Goal: Ask a question: Seek information or help from site administrators or community

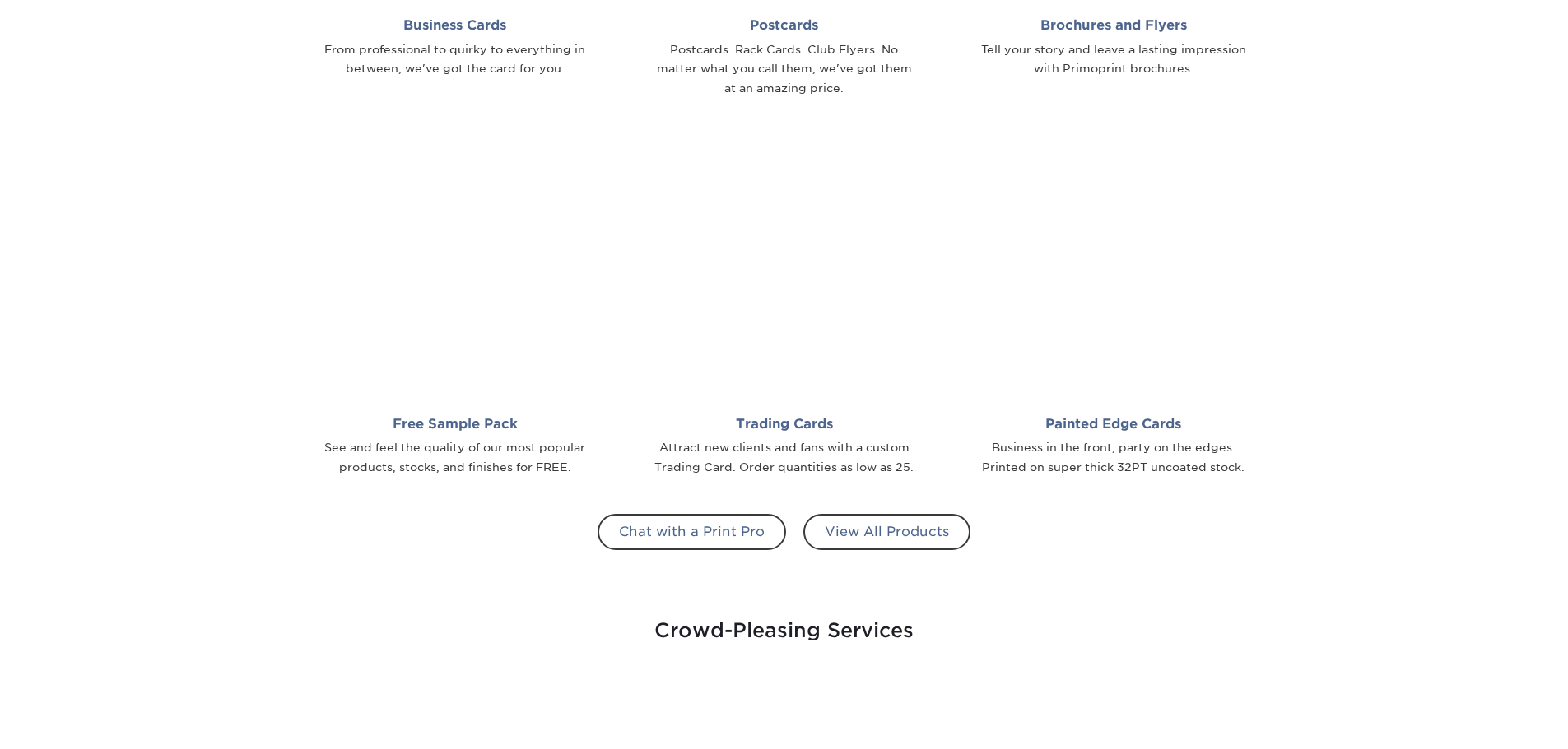
scroll to position [1526, 0]
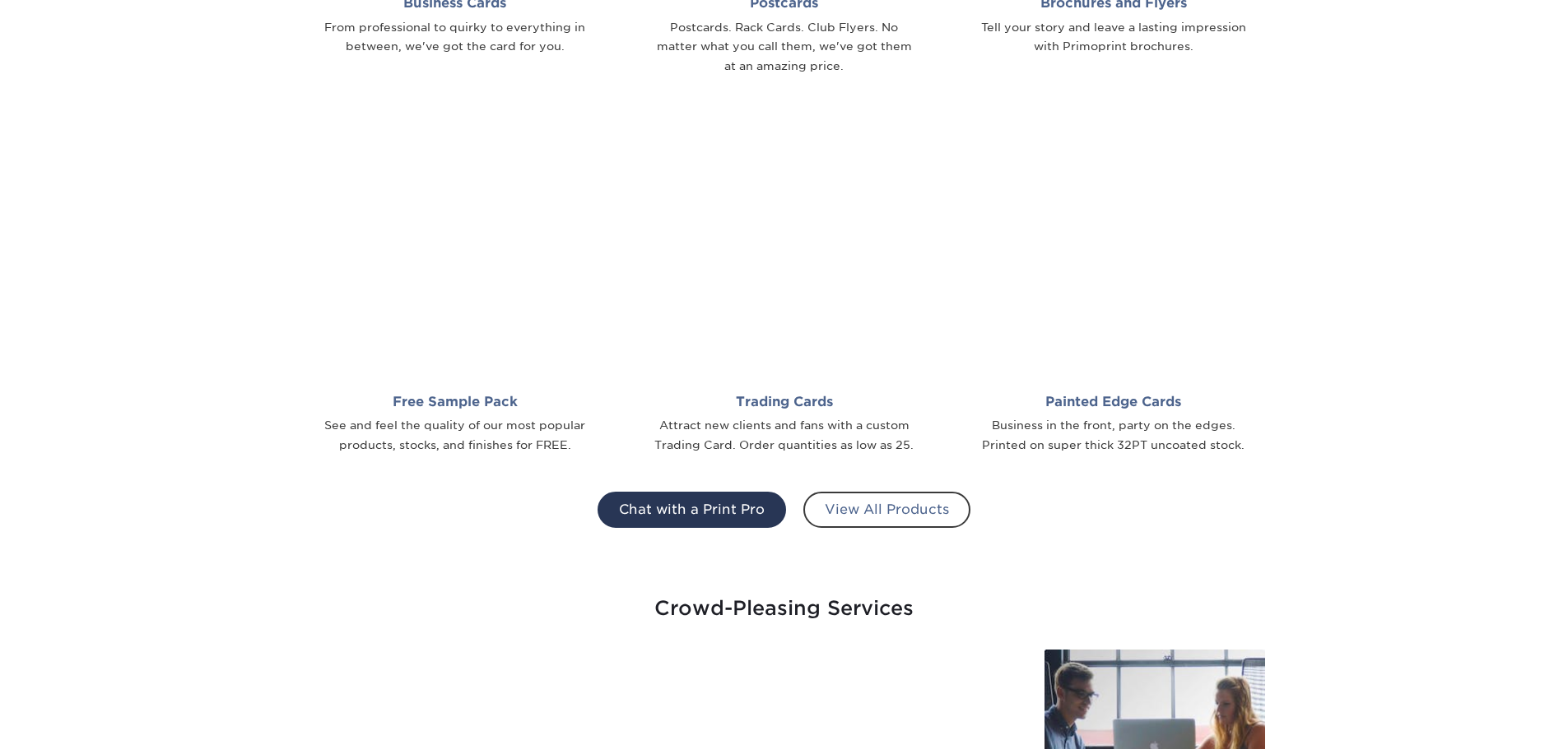
click at [709, 508] on link "Chat with a Print Pro" at bounding box center [692, 509] width 189 height 36
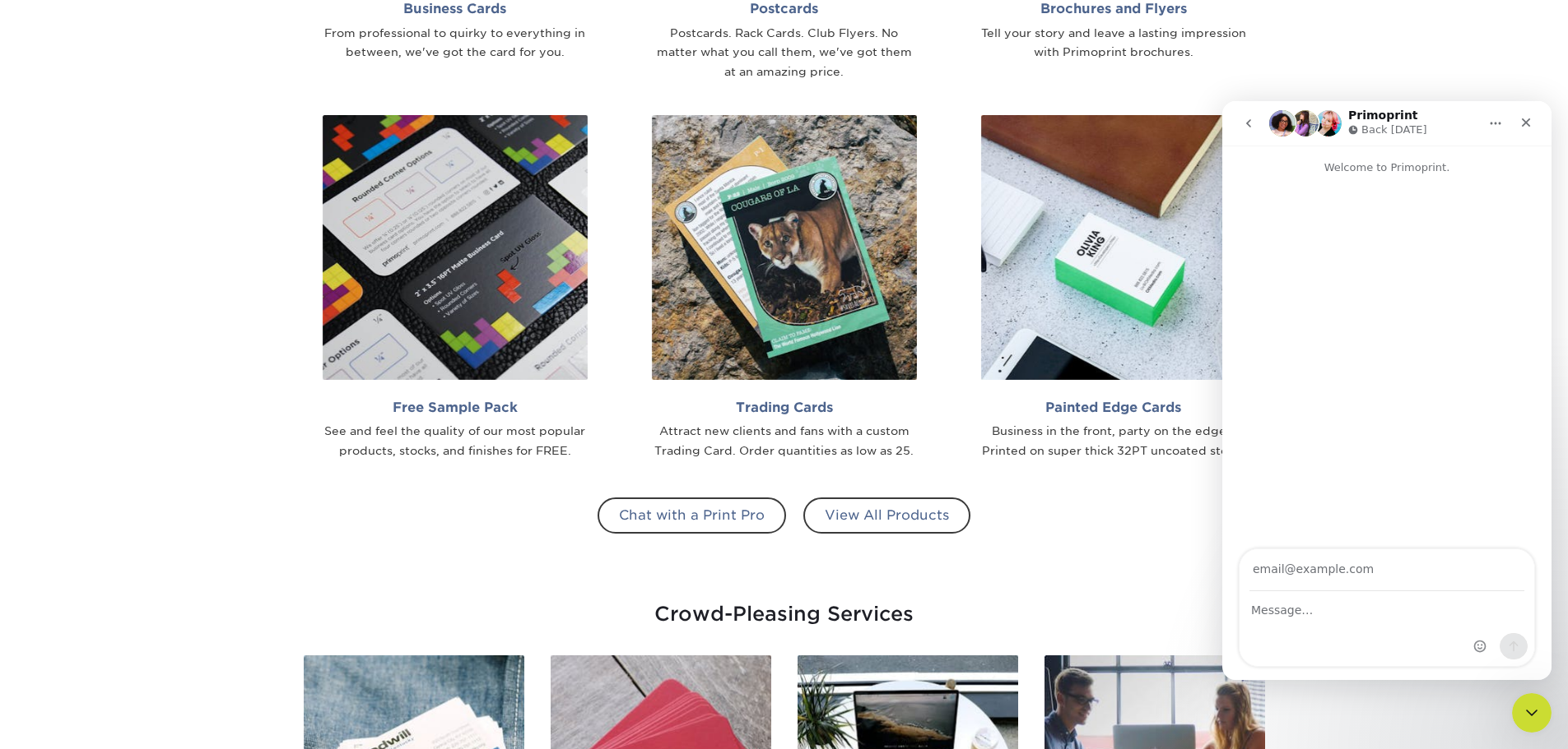
scroll to position [0, 0]
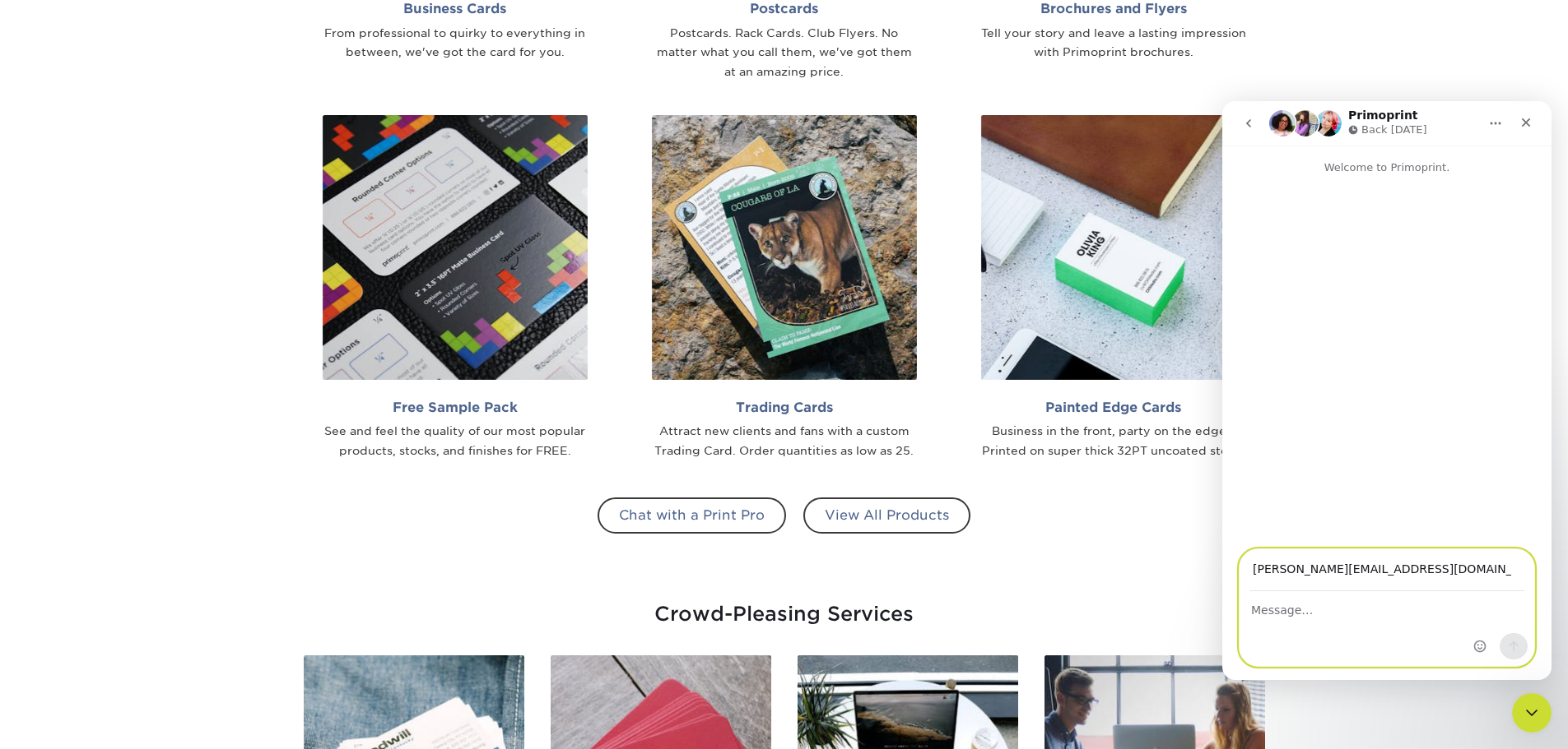
type input "[PERSON_NAME][EMAIL_ADDRESS][DOMAIN_NAME]"
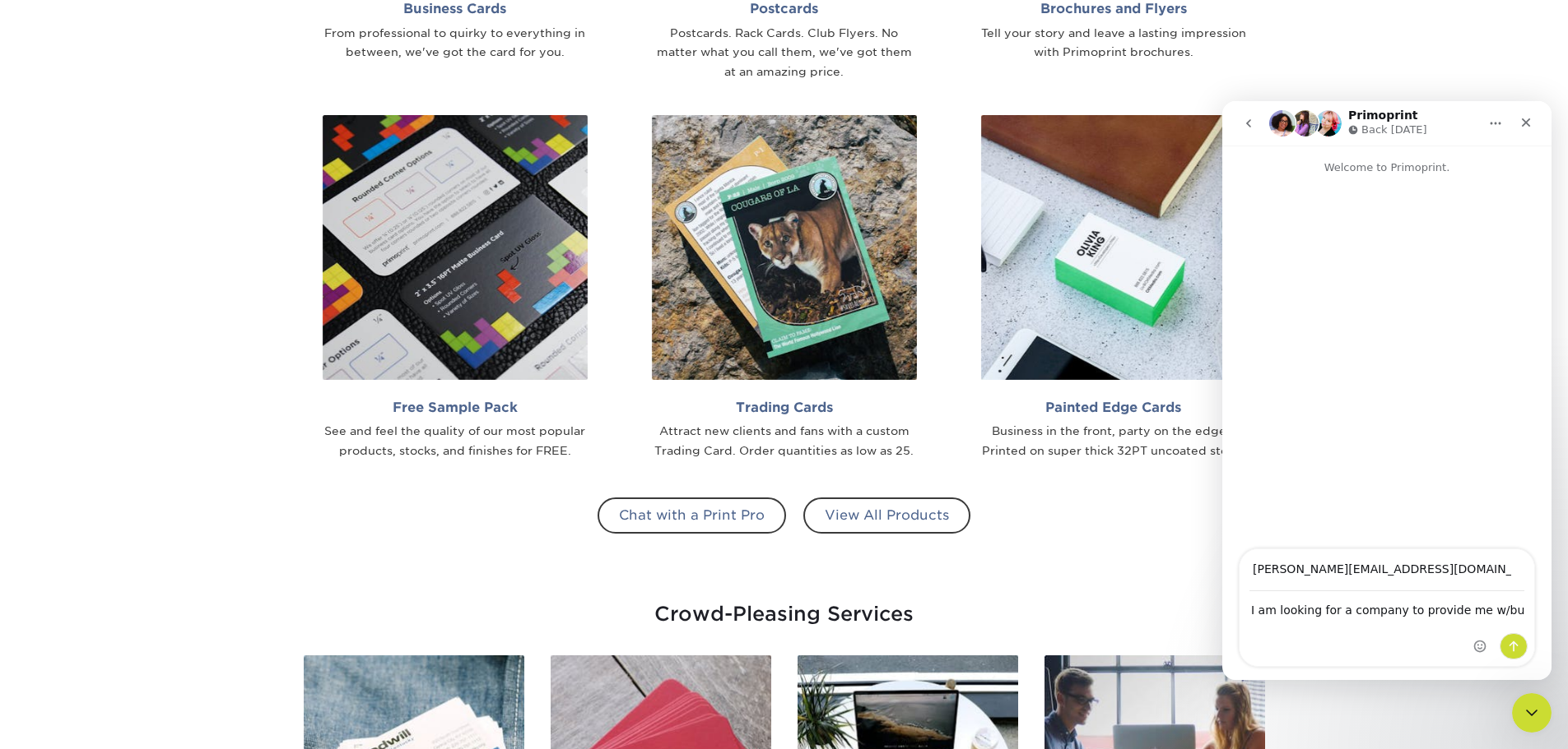
drag, startPoint x: 1504, startPoint y: 610, endPoint x: 1252, endPoint y: 595, distance: 252.4
click at [1252, 595] on div "I am looking for a company to provide me w/bu I am looking for a company to pro…" at bounding box center [1386, 630] width 294 height 74
drag, startPoint x: 1247, startPoint y: 609, endPoint x: 1544, endPoint y: 608, distance: 297.0
click at [1544, 608] on div "[PERSON_NAME][EMAIL_ADDRESS][DOMAIN_NAME] I am looking for a company to provide…" at bounding box center [1386, 607] width 330 height 118
click at [1471, 610] on div "Intercom messenger" at bounding box center [1501, 607] width 67 height 116
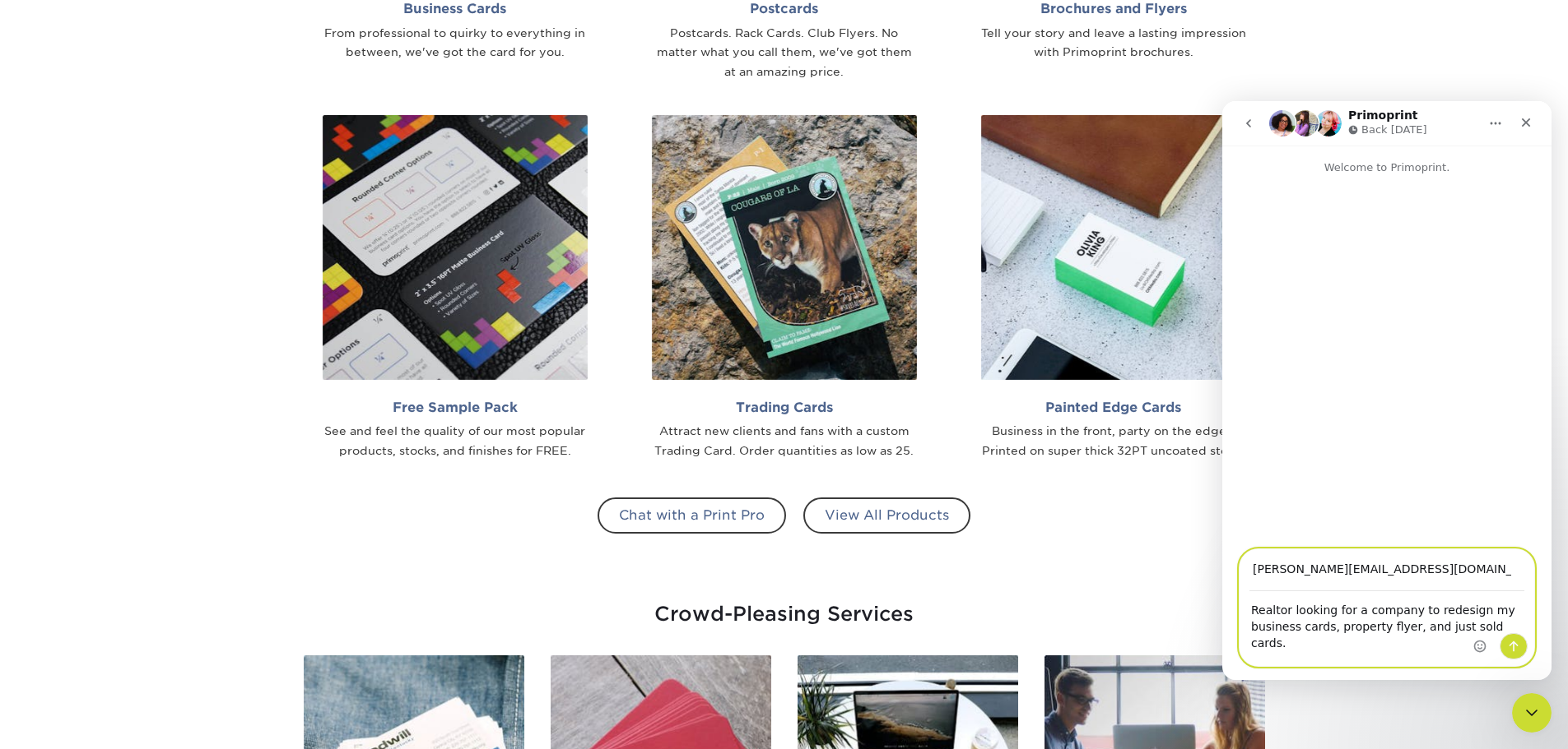
click at [1463, 612] on textarea "Realtor looking for a company to redesign my business cards, property flyer, an…" at bounding box center [1386, 623] width 294 height 61
click at [1415, 608] on textarea "Realtor looking for a company to redesign/brand my business cards, property fly…" at bounding box center [1386, 623] width 294 height 61
click at [1329, 627] on textarea "Realtor looking for a company who offers redesign/brand my business cards, prop…" at bounding box center [1386, 623] width 294 height 61
drag, startPoint x: 1247, startPoint y: 612, endPoint x: 1439, endPoint y: 646, distance: 195.0
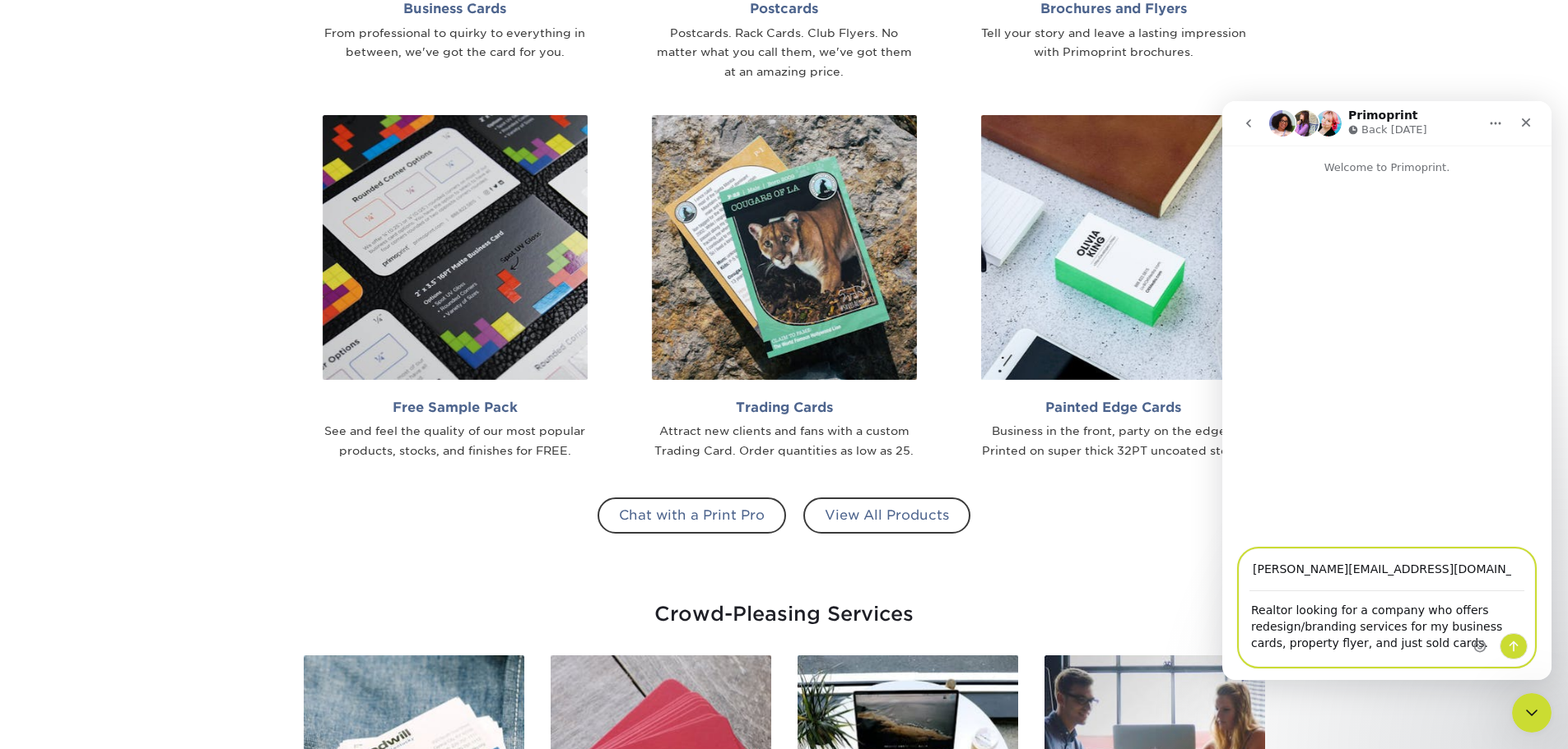
click at [1439, 646] on textarea "Realtor looking for a company who offers redesign/branding services for my busi…" at bounding box center [1386, 623] width 294 height 61
click at [1252, 611] on textarea "Realtor looking for a company who offers redesign/branding services for my busi…" at bounding box center [1386, 623] width 294 height 61
drag, startPoint x: 1253, startPoint y: 628, endPoint x: 1246, endPoint y: 614, distance: 15.7
click at [1246, 614] on textarea "DRealtor looking for a company who offers redesign/branding services for my bus…" at bounding box center [1386, 623] width 294 height 61
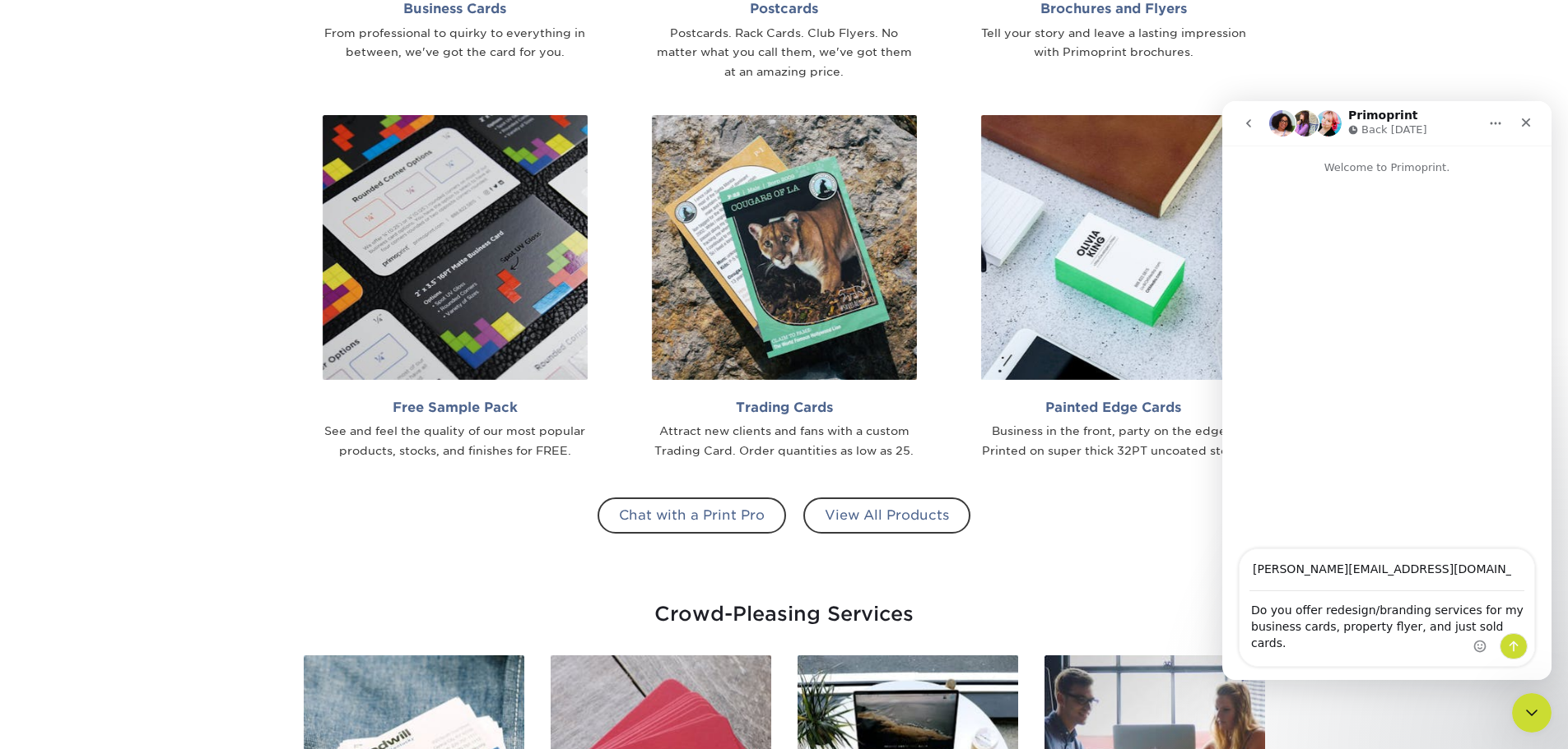
click at [1478, 609] on div "Intercom messenger" at bounding box center [1501, 607] width 67 height 116
click at [1475, 613] on div "Intercom messenger" at bounding box center [1501, 607] width 67 height 116
click at [1466, 614] on textarea "Do you offer redesign/branding services for my business cards, property flyer, …" at bounding box center [1386, 623] width 294 height 61
click at [1475, 608] on div "Intercom messenger" at bounding box center [1501, 607] width 67 height 116
click at [1465, 611] on textarea "Do you offer redesign/branding services for my business cards, property flyer, …" at bounding box center [1386, 623] width 294 height 61
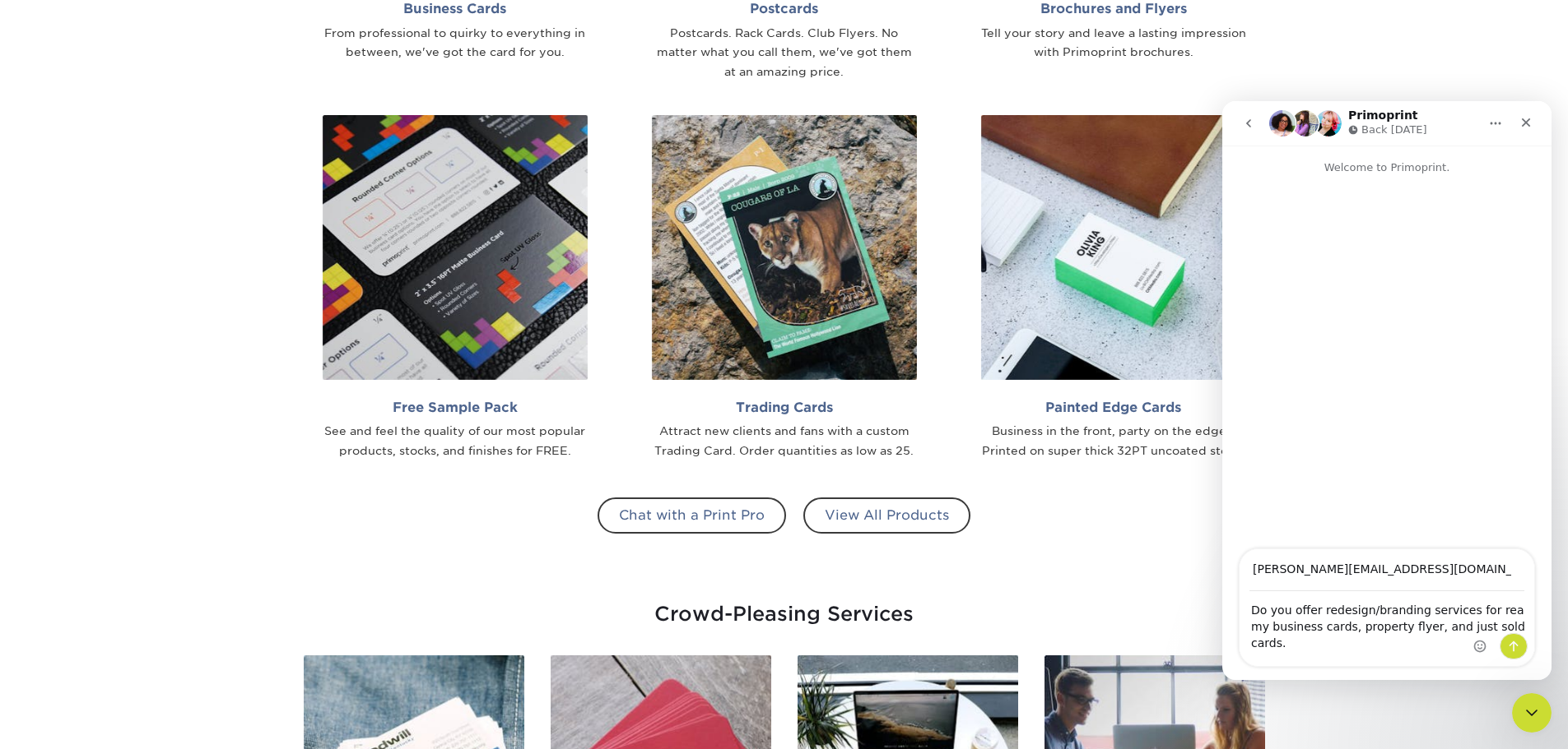
click at [1509, 612] on div "Intercom messenger" at bounding box center [1501, 607] width 67 height 116
click at [1505, 613] on div "Intercom messenger" at bounding box center [1501, 607] width 67 height 116
click at [1274, 620] on textarea "Do you offer redesign/branding services for rea my business cards, property fly…" at bounding box center [1386, 623] width 294 height 61
click at [1252, 624] on textarea "Do you offer redesign/branding services for rea my business cards, property fly…" at bounding box center [1386, 623] width 294 height 61
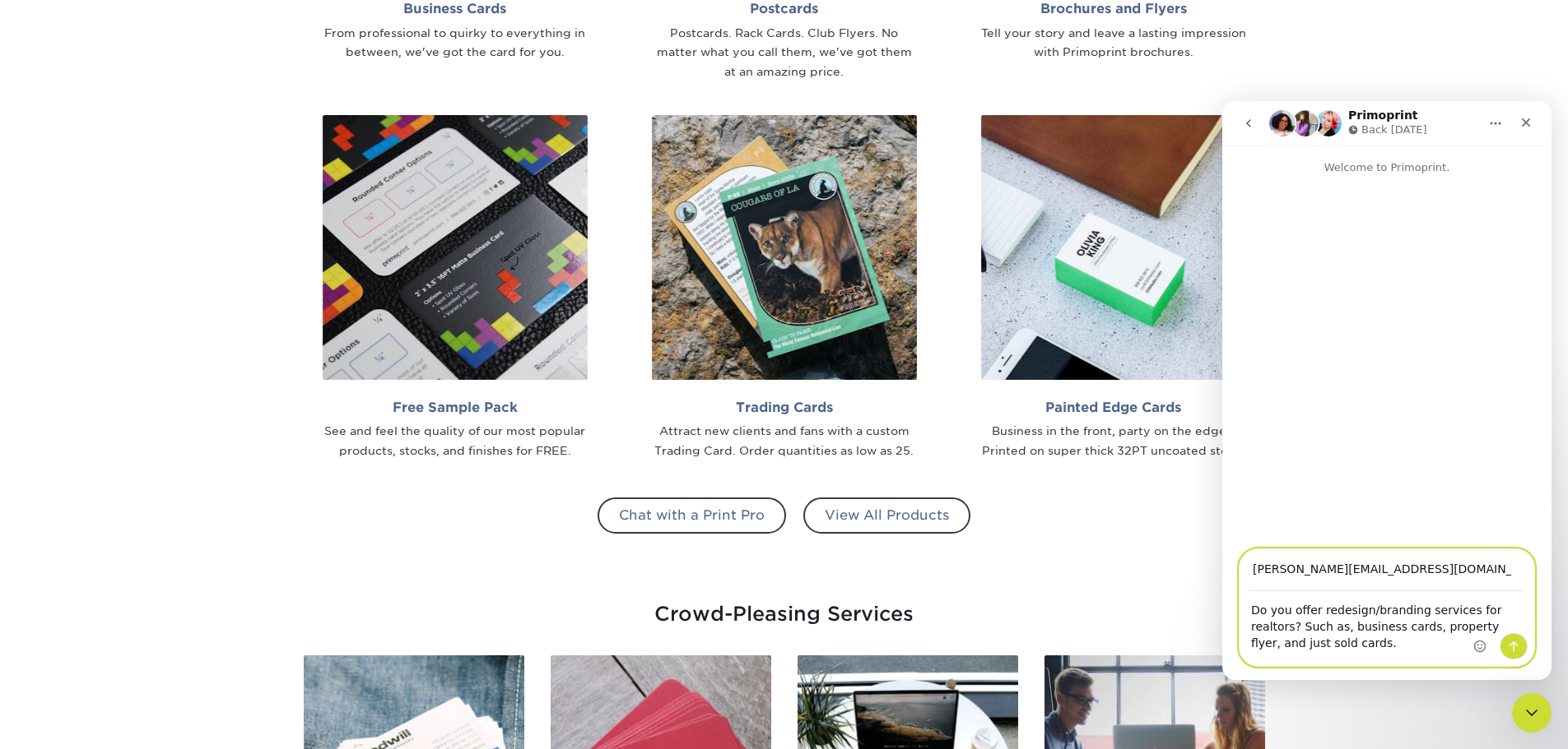
click at [1287, 643] on textarea "Do you offer redesign/branding services for realtors? Such as, business cards, …" at bounding box center [1386, 623] width 294 height 61
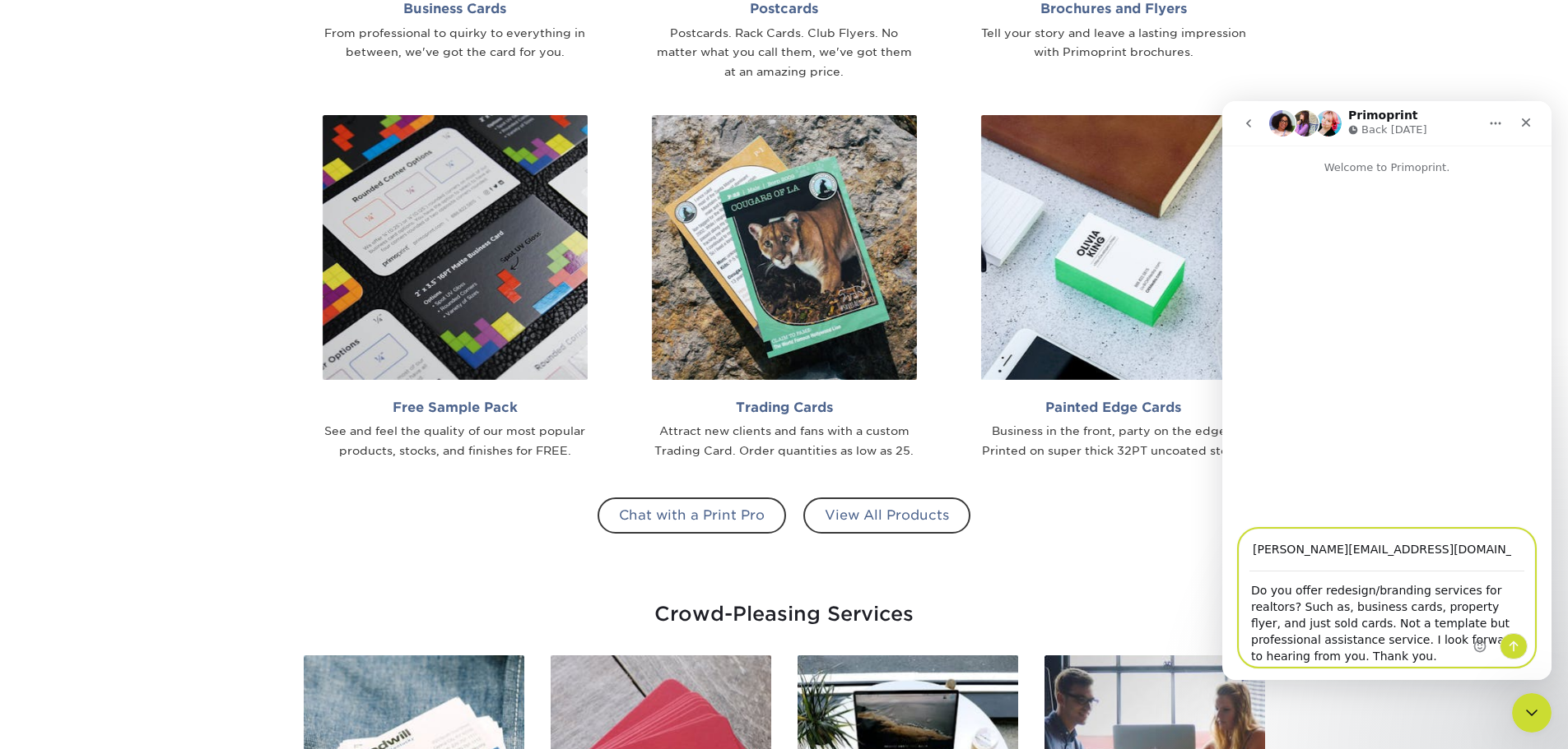
click at [1363, 622] on textarea "Do you offer redesign/branding services for realtors? Such as, business cards, …" at bounding box center [1386, 620] width 294 height 94
click at [1317, 622] on textarea "Do you offer redesign/branding services for realtors? Such as, business cards, …" at bounding box center [1386, 620] width 294 height 94
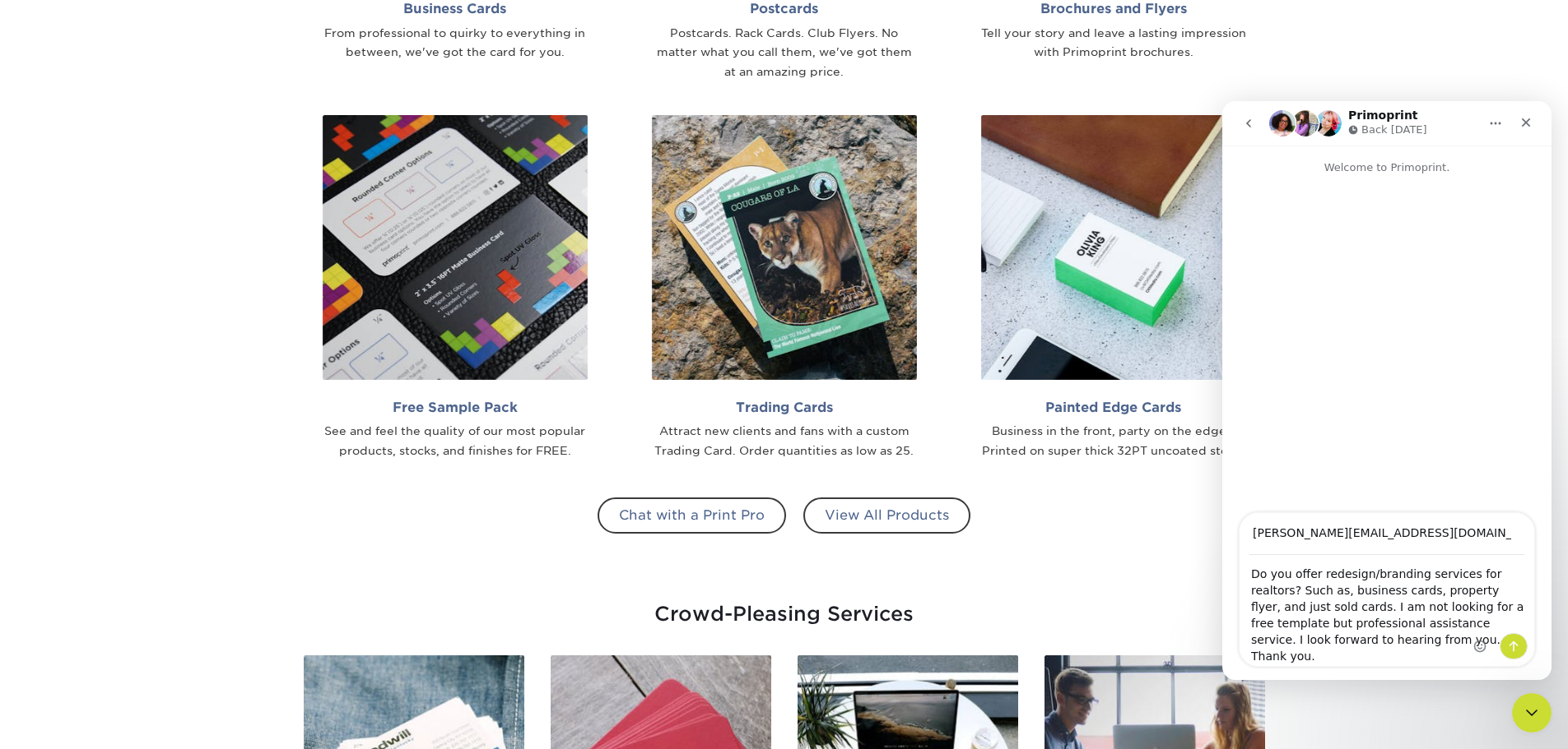
click at [1502, 622] on div "Intercom messenger" at bounding box center [1501, 590] width 67 height 153
click at [1479, 624] on div "Intercom messenger" at bounding box center [1501, 590] width 67 height 153
click at [1248, 643] on textarea "Do you offer redesign/branding services for realtors? Such as, business cards, …" at bounding box center [1386, 611] width 294 height 110
click at [1425, 658] on textarea "Do you offer redesign/branding services for realtors? Such as, business cards, …" at bounding box center [1386, 611] width 294 height 110
type textarea "Do you offer redesign/branding services for realtors? Such as, business cards, …"
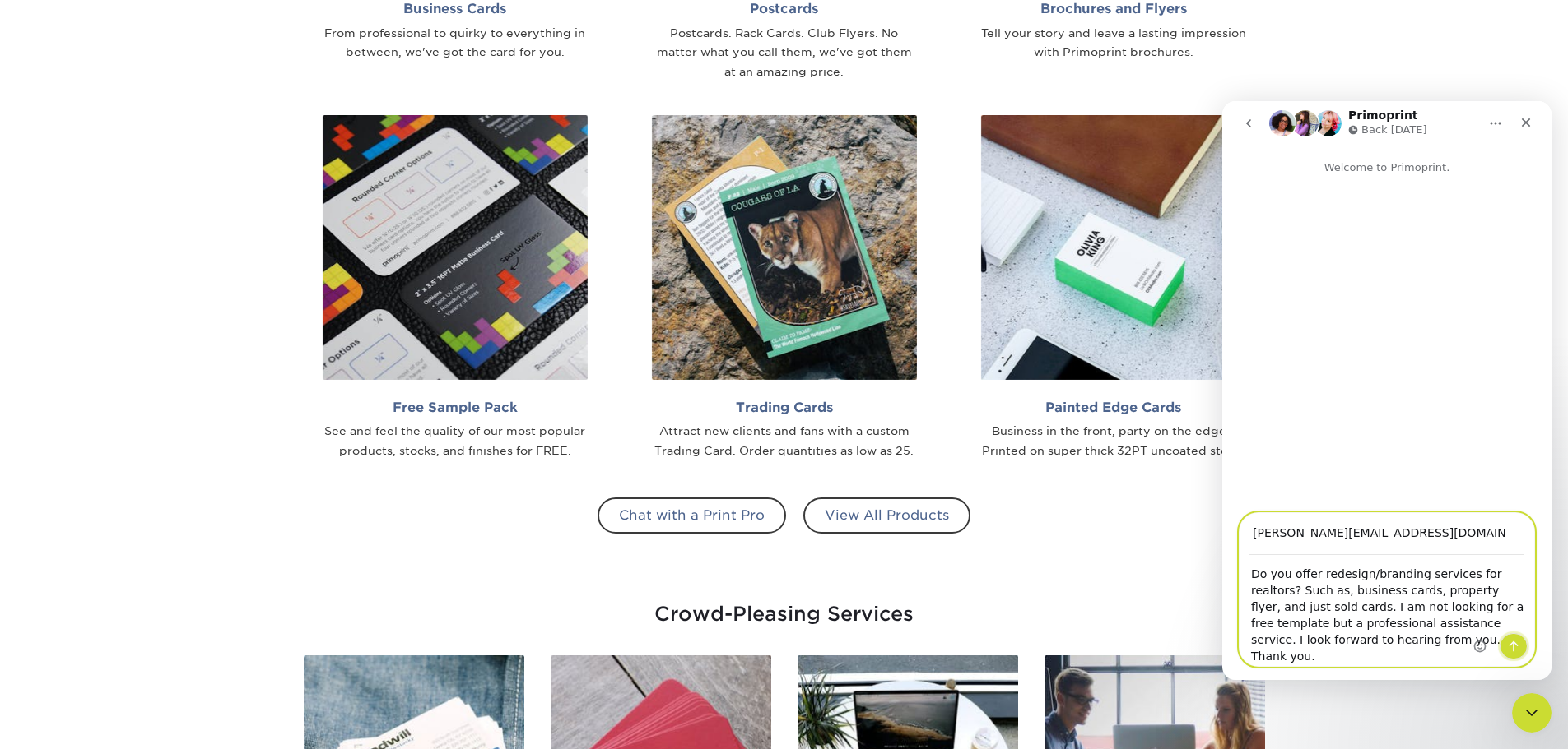
click at [1511, 646] on icon "Send a message…" at bounding box center [1512, 646] width 13 height 13
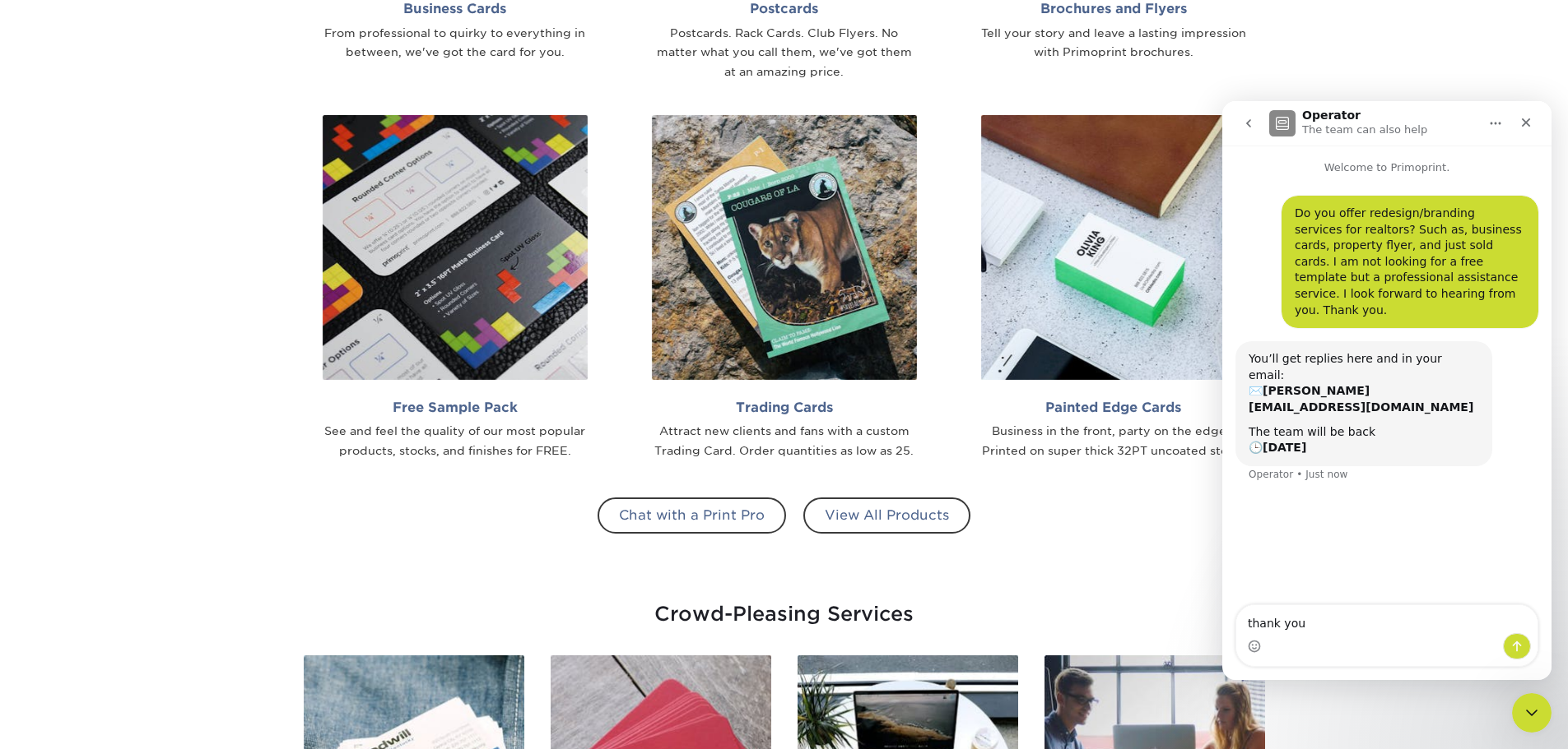
type textarea "thank you"
click at [1520, 648] on icon "Send a message…" at bounding box center [1516, 646] width 13 height 13
click at [1529, 128] on icon "Close" at bounding box center [1525, 122] width 13 height 13
